Goal: Check status: Check status

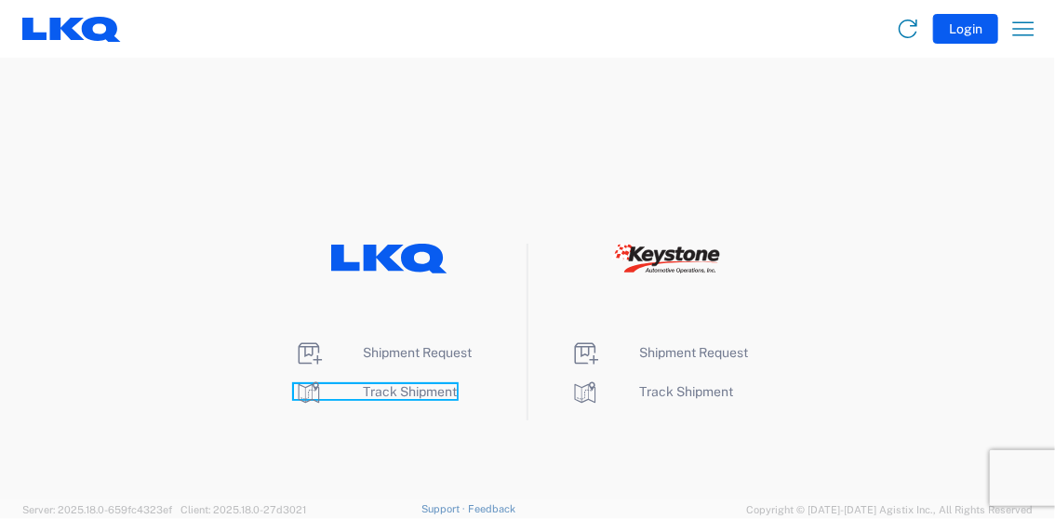
click at [419, 395] on span "Track Shipment" at bounding box center [410, 391] width 94 height 15
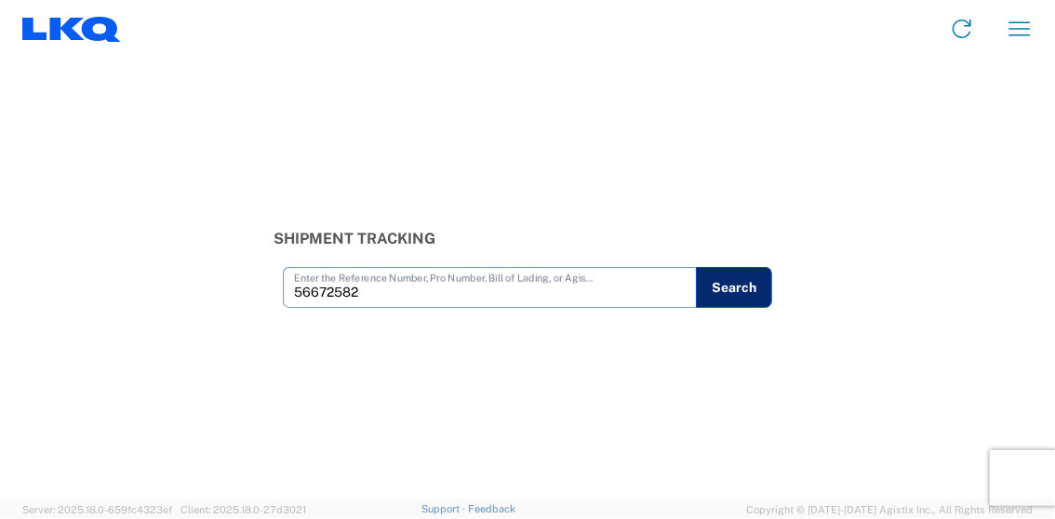
click at [743, 300] on button "Search" at bounding box center [734, 287] width 76 height 41
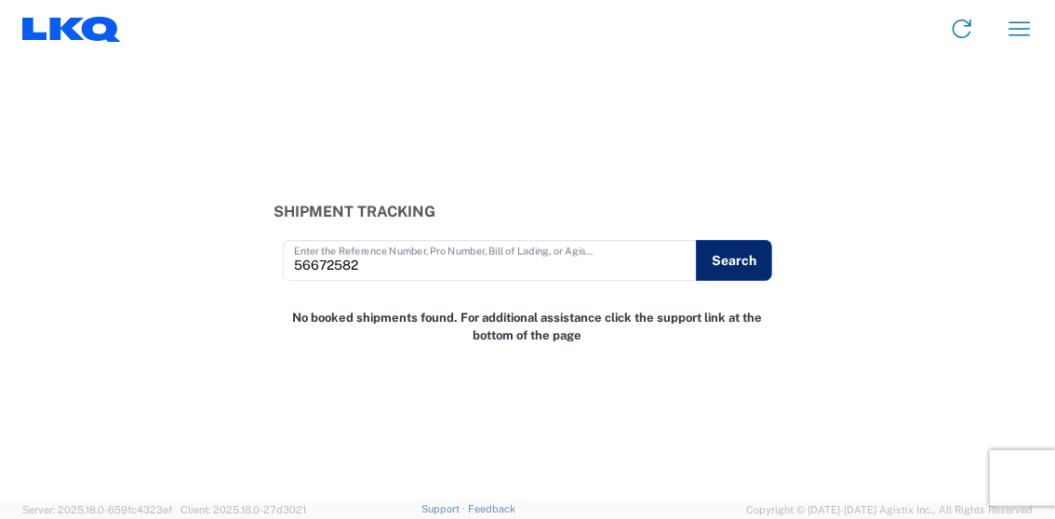
click at [744, 266] on button "Search" at bounding box center [734, 260] width 76 height 41
click at [368, 265] on input "56672582" at bounding box center [490, 259] width 393 height 33
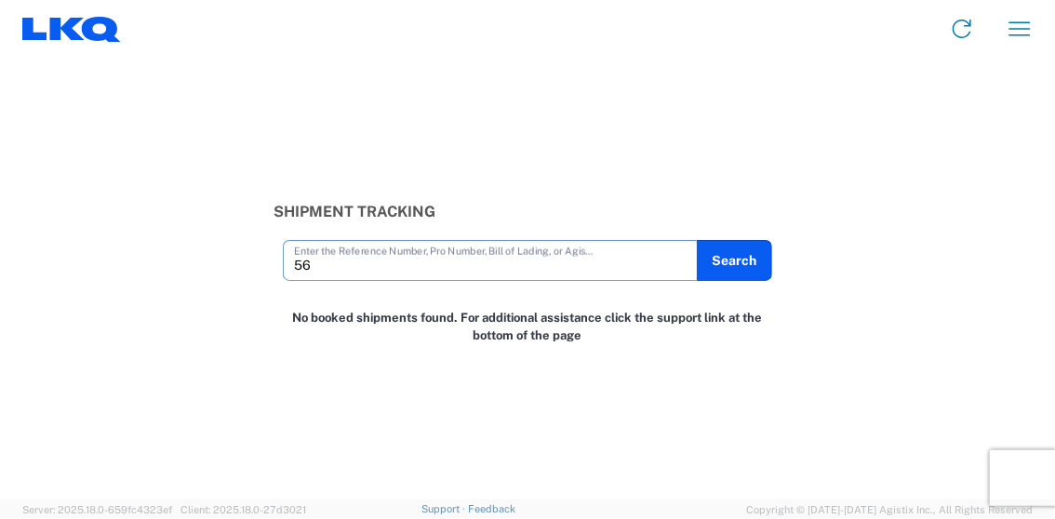
type input "5"
type input "56672582"
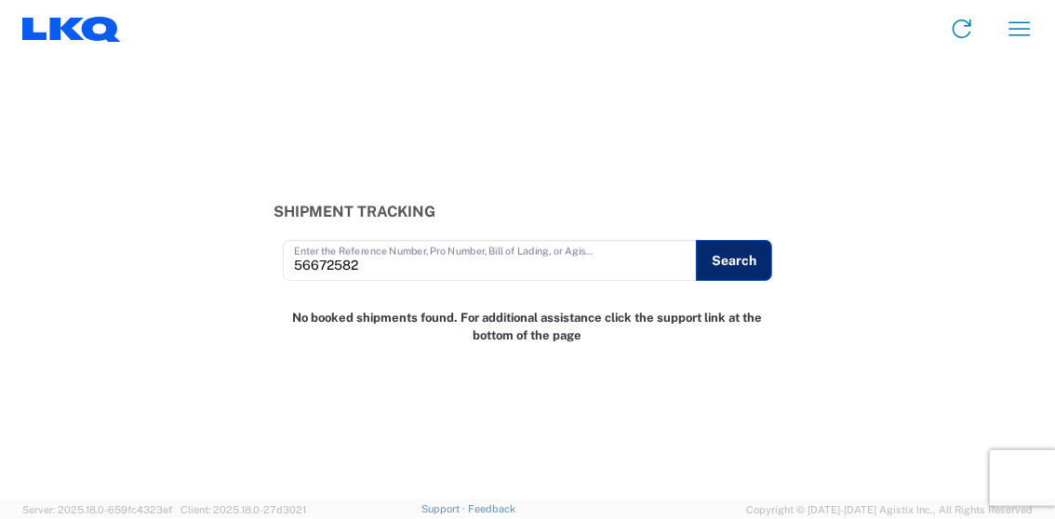
click at [746, 268] on button "Search" at bounding box center [734, 260] width 76 height 41
click at [737, 266] on button "Search" at bounding box center [734, 260] width 76 height 41
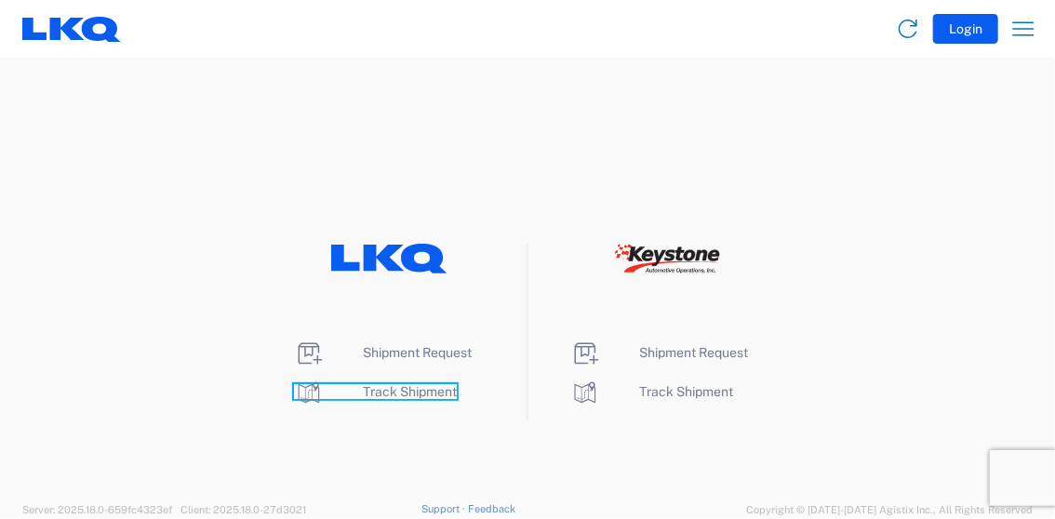
click at [409, 388] on span "Track Shipment" at bounding box center [410, 391] width 94 height 15
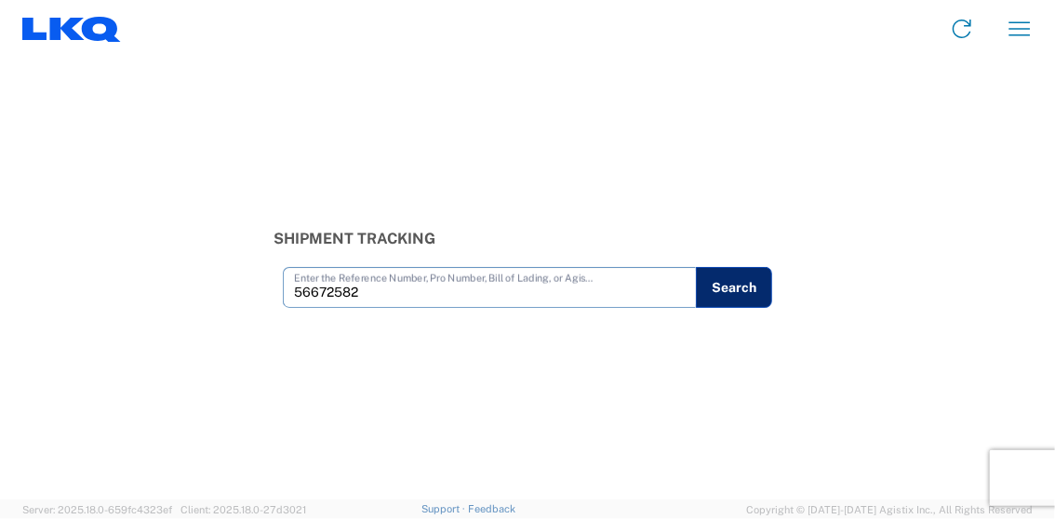
type input "56672582"
click at [726, 291] on button "Search" at bounding box center [734, 287] width 76 height 41
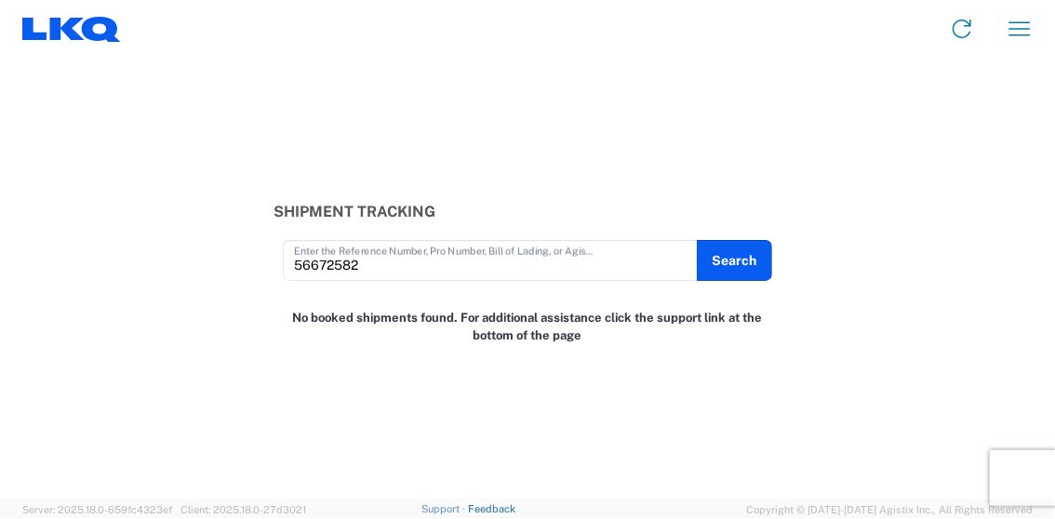
click at [483, 512] on link "Feedback" at bounding box center [491, 508] width 47 height 11
